Goal: Information Seeking & Learning: Learn about a topic

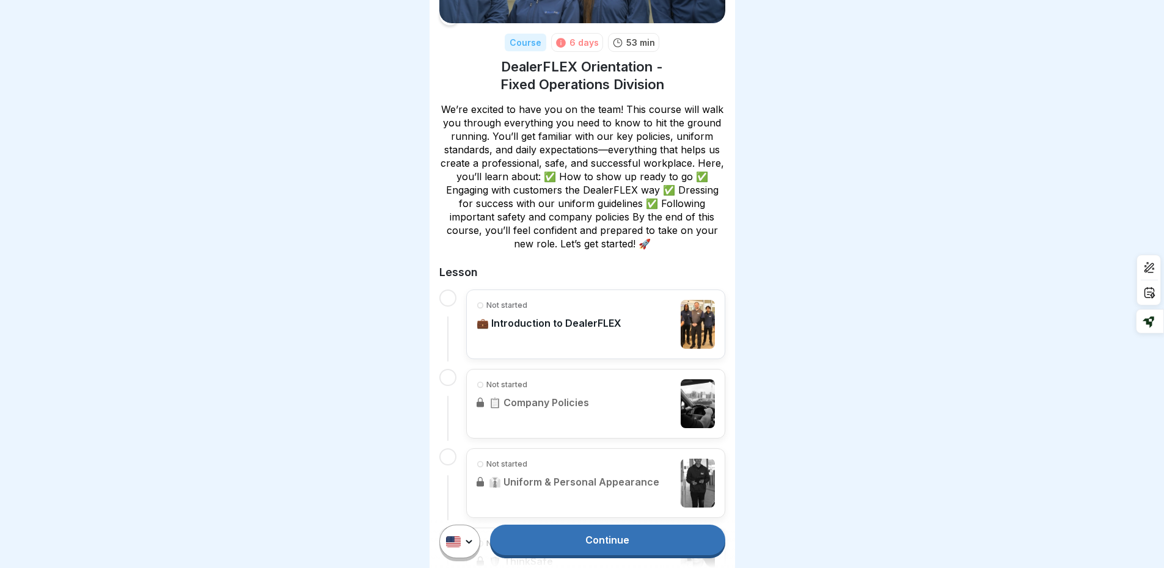
scroll to position [148, 0]
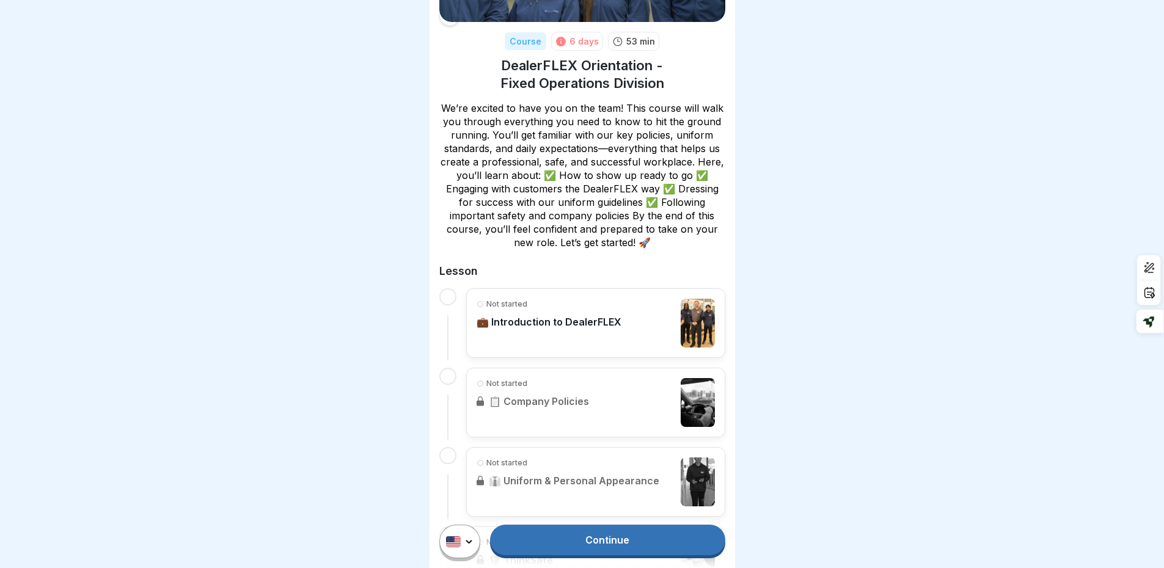
click at [563, 316] on p "💼 Introduction to DealerFLEX" at bounding box center [548, 322] width 145 height 12
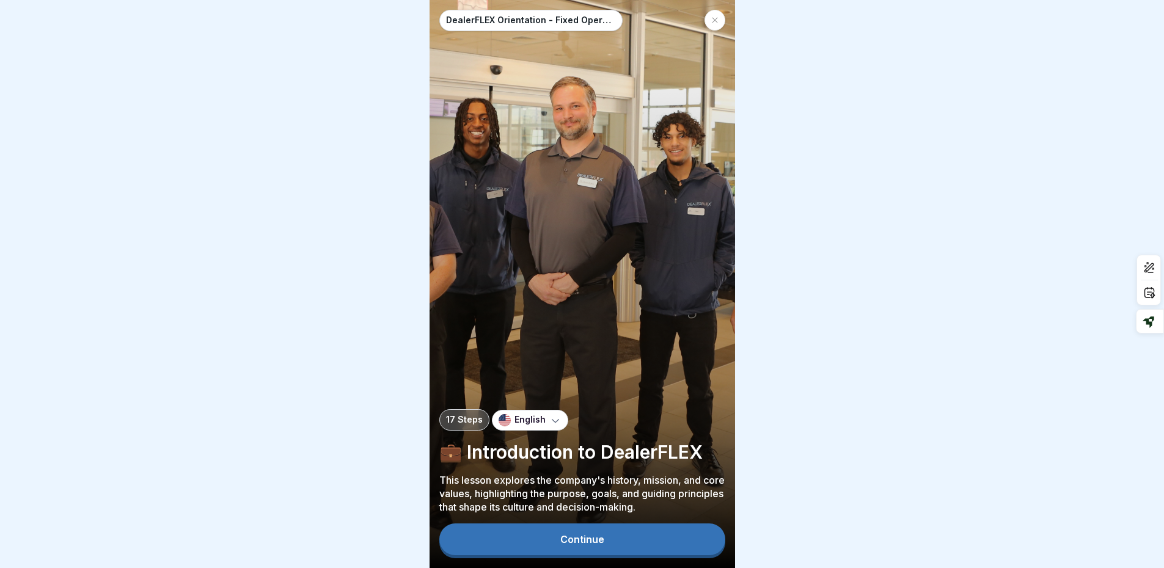
scroll to position [9, 0]
click at [614, 545] on button "Continue" at bounding box center [582, 539] width 286 height 32
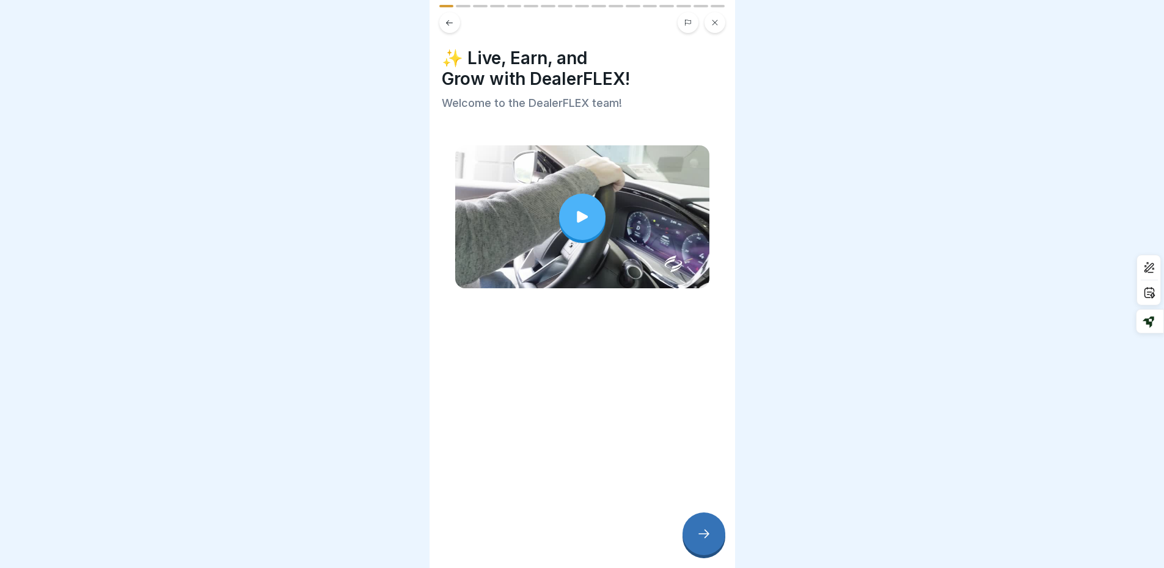
click at [577, 195] on div at bounding box center [582, 217] width 46 height 46
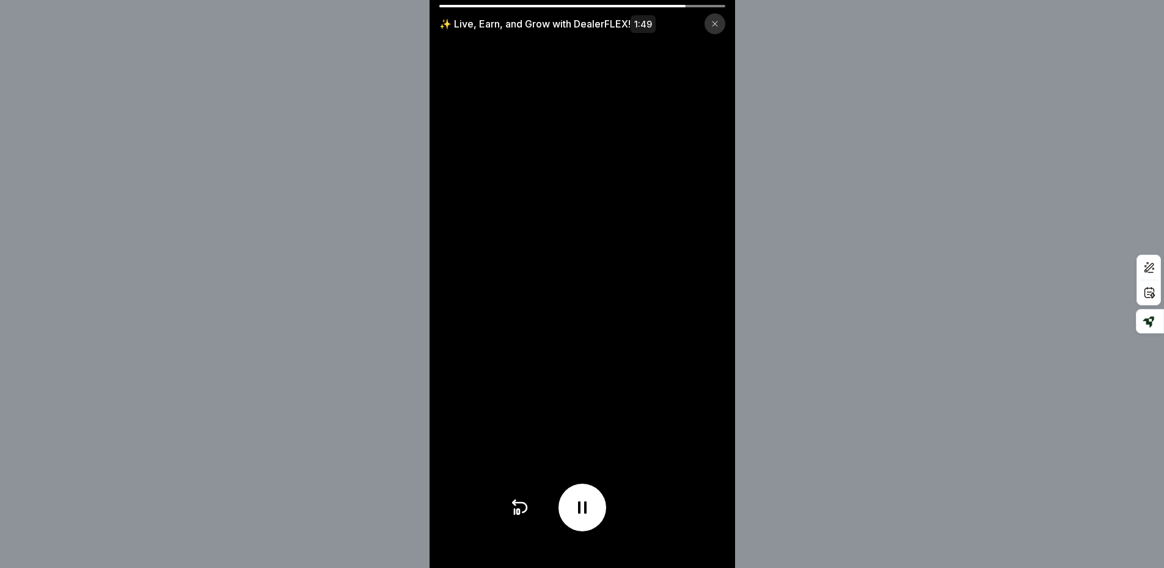
click at [718, 21] on icon at bounding box center [714, 23] width 7 height 7
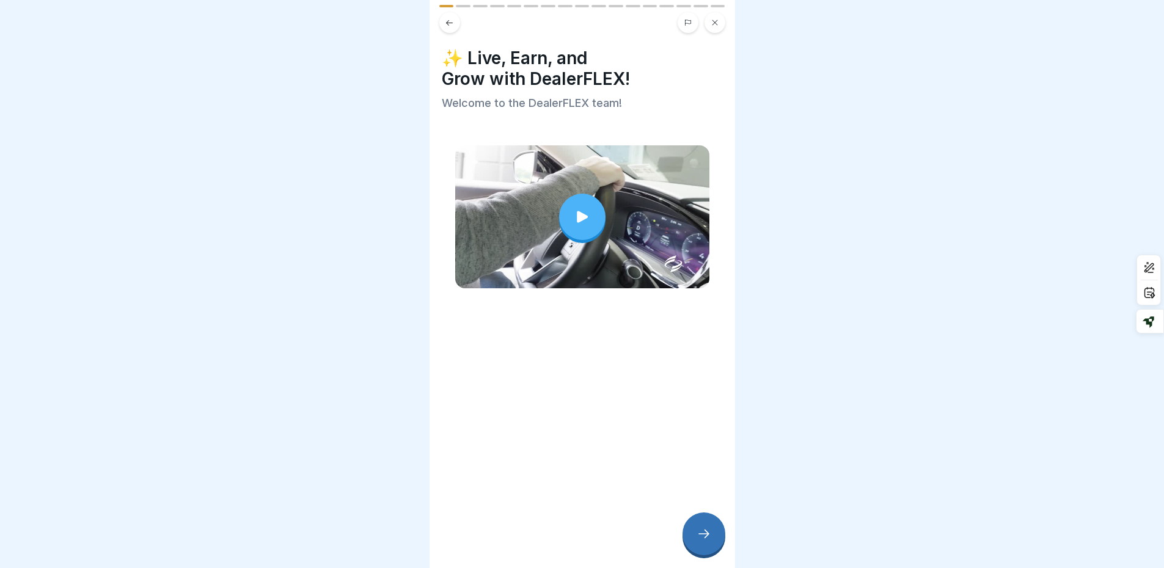
click at [445, 18] on icon at bounding box center [449, 22] width 9 height 9
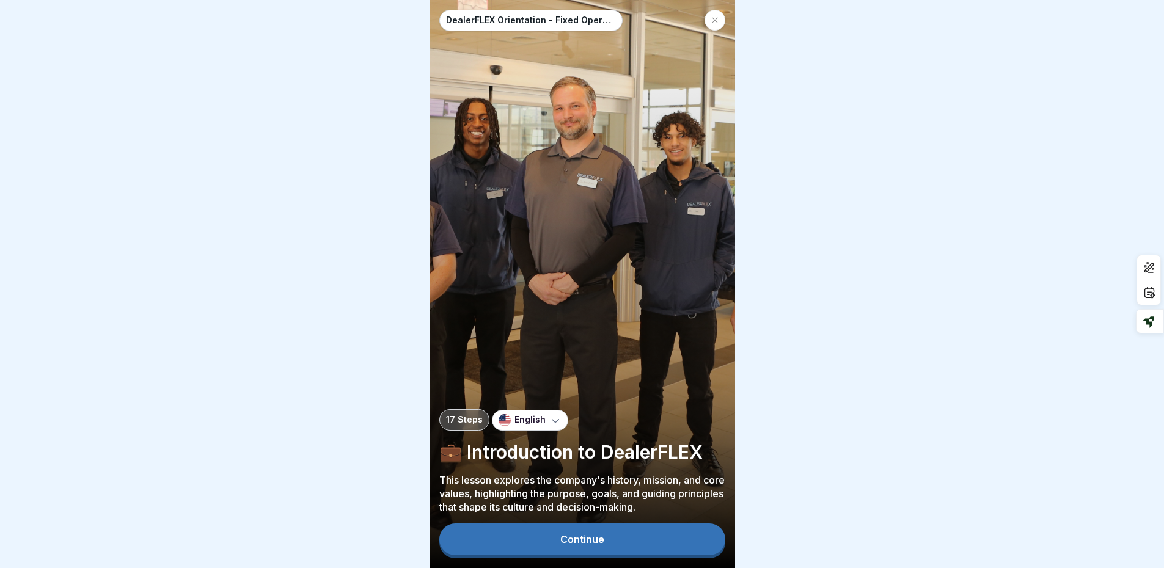
scroll to position [0, 0]
click at [712, 21] on icon at bounding box center [714, 19] width 7 height 7
